Goal: Find specific page/section: Find specific page/section

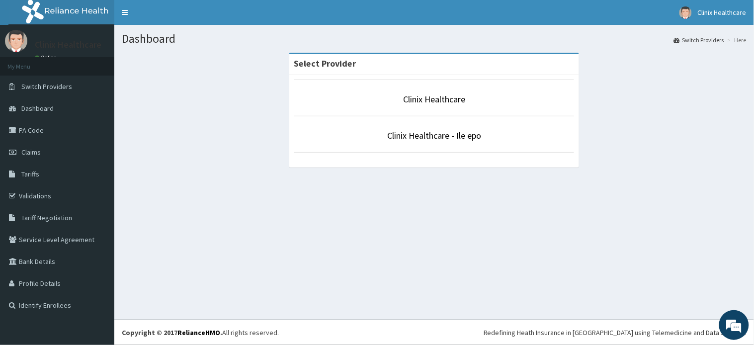
click at [470, 98] on p "Clinix Healthcare" at bounding box center [434, 99] width 280 height 13
click at [426, 100] on link "Clinix Healthcare" at bounding box center [434, 98] width 62 height 11
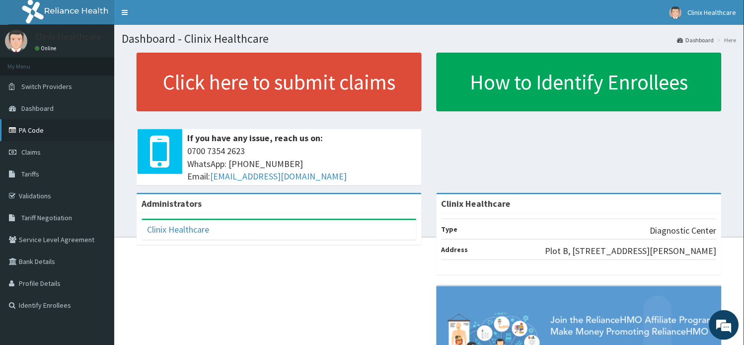
click at [32, 133] on link "PA Code" at bounding box center [57, 130] width 114 height 22
